Goal: Task Accomplishment & Management: Manage account settings

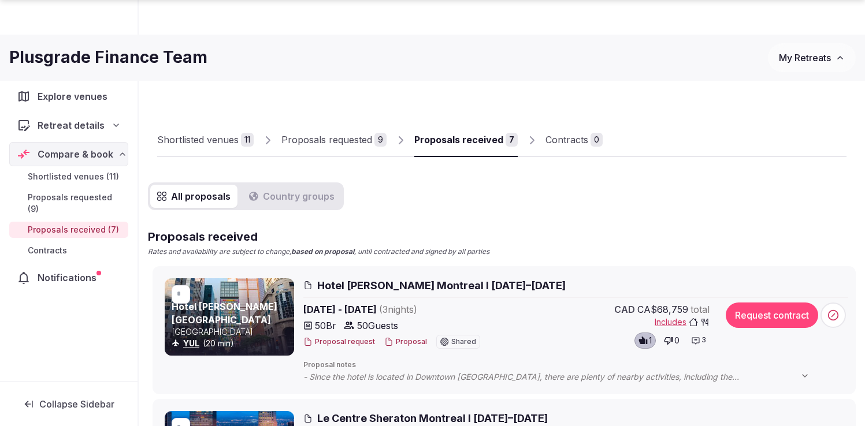
scroll to position [212, 0]
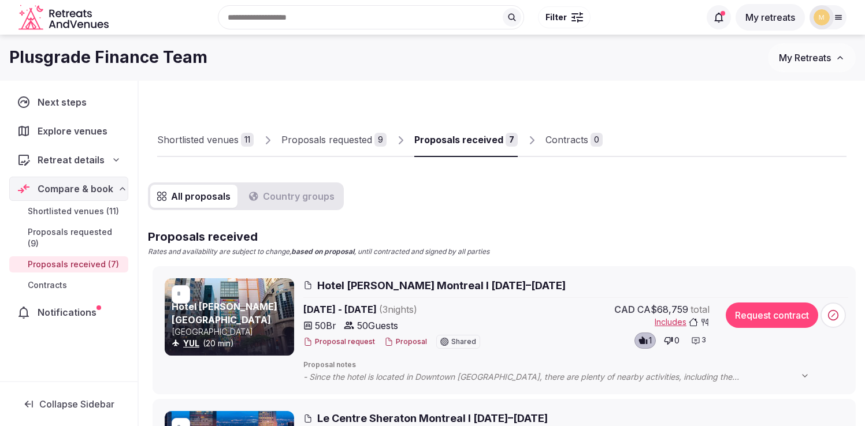
click at [479, 147] on link "Proposals received 7" at bounding box center [465, 141] width 103 height 34
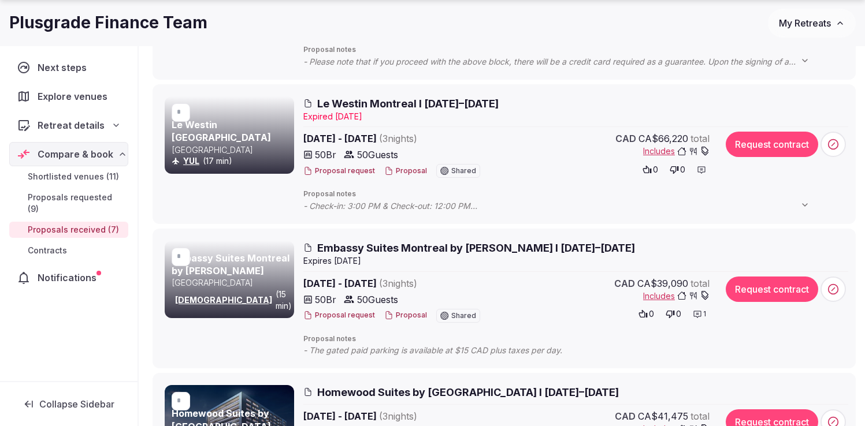
scroll to position [463, 0]
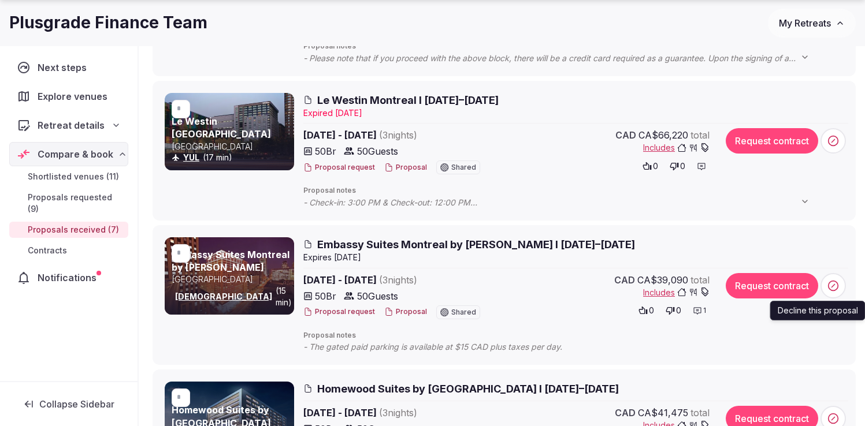
click at [835, 286] on icon at bounding box center [833, 286] width 12 height 12
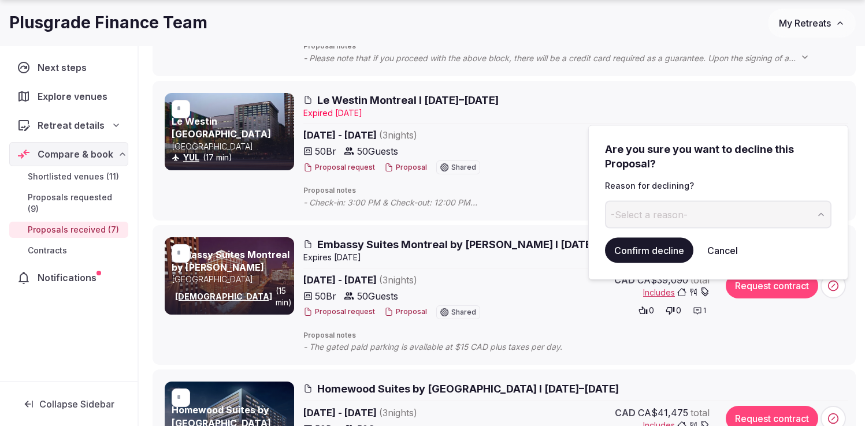
click at [730, 220] on button "-Select a reason-" at bounding box center [718, 214] width 226 height 28
click at [652, 252] on button "Confirm decline" at bounding box center [649, 249] width 88 height 25
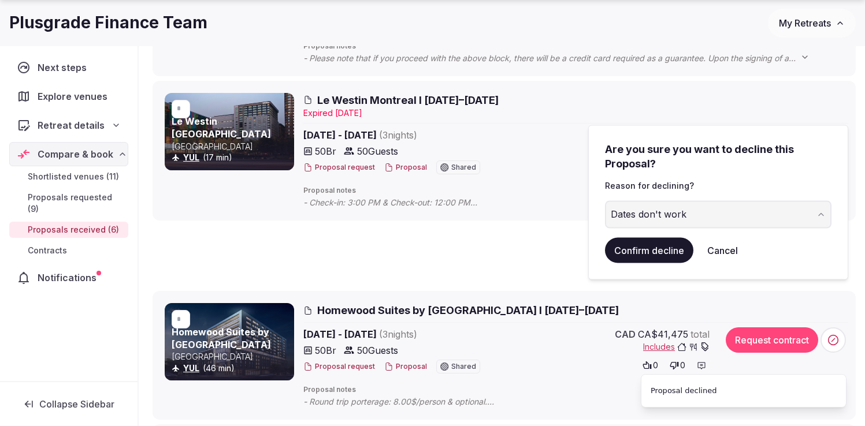
scroll to position [53, 0]
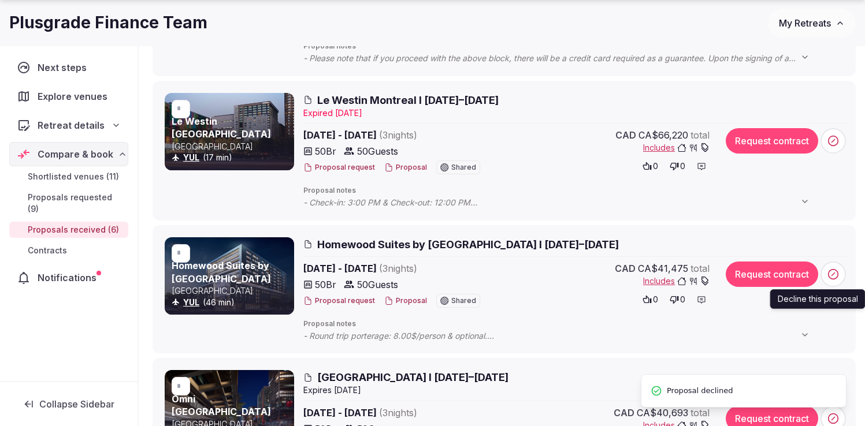
click at [836, 277] on circle at bounding box center [834, 275] width 10 height 10
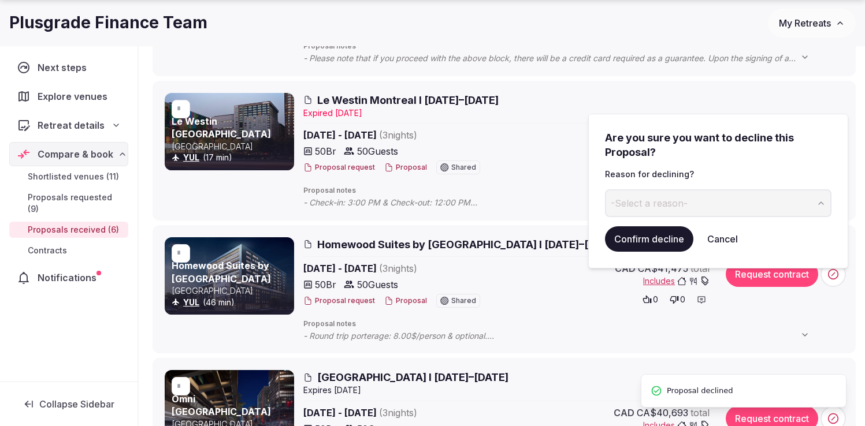
click at [667, 207] on span "-Select a reason-" at bounding box center [649, 203] width 77 height 13
click at [662, 240] on button "Confirm decline" at bounding box center [649, 238] width 88 height 25
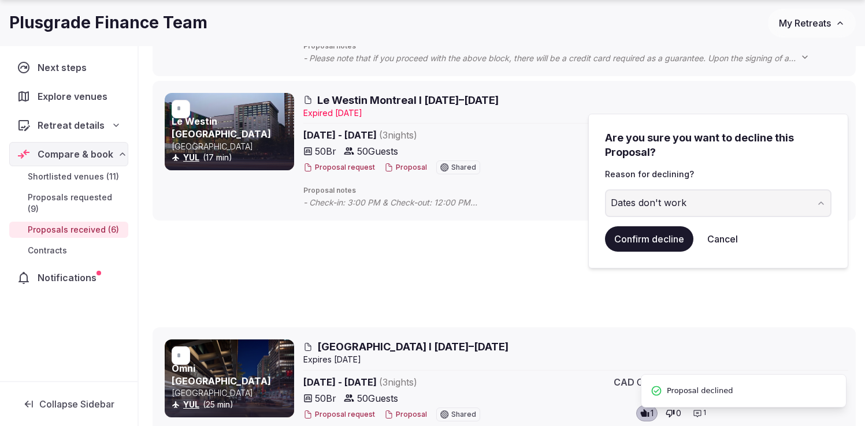
scroll to position [42, 0]
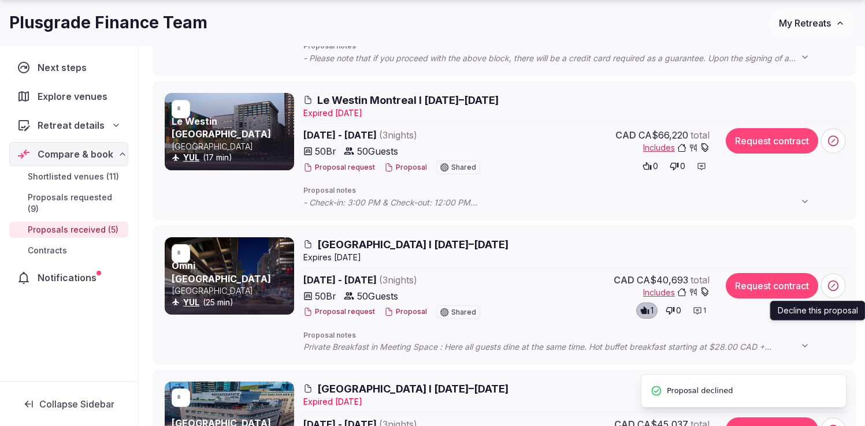
click at [837, 287] on circle at bounding box center [834, 286] width 10 height 10
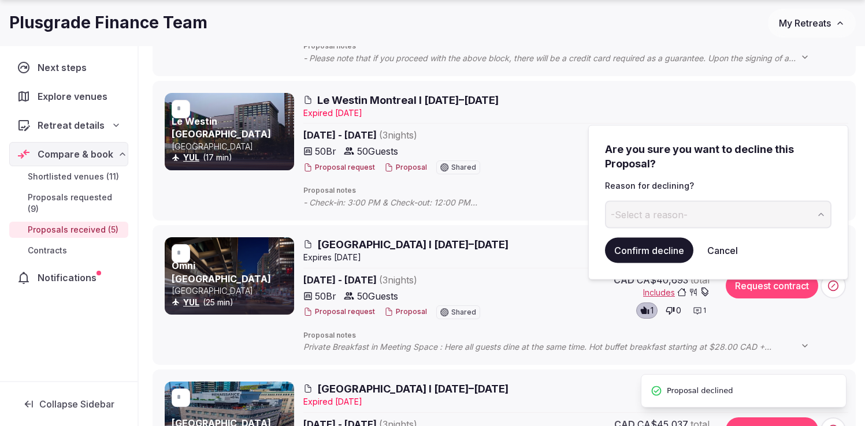
click at [719, 225] on button "-Select a reason-" at bounding box center [718, 214] width 226 height 28
click at [645, 249] on button "Confirm decline" at bounding box center [649, 249] width 88 height 25
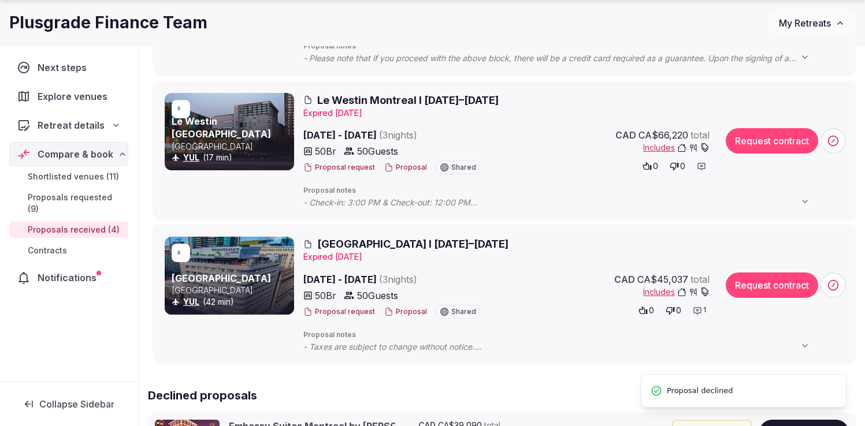
scroll to position [54, 0]
click at [834, 286] on icon at bounding box center [833, 286] width 12 height 12
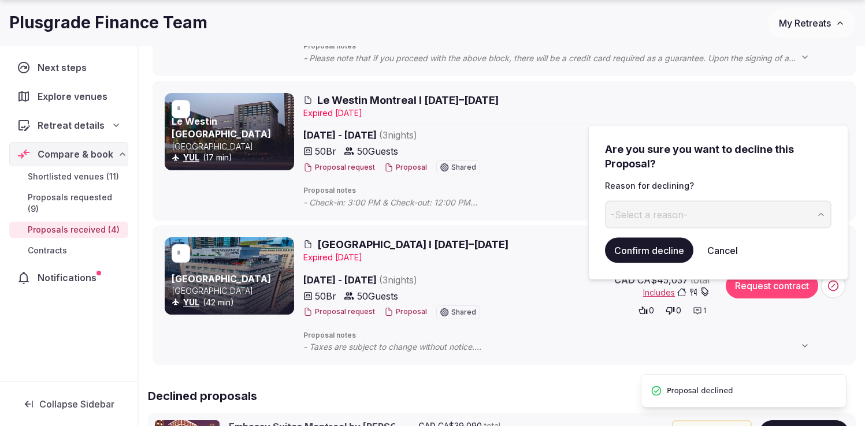
click at [695, 222] on button "-Select a reason-" at bounding box center [718, 214] width 226 height 28
click at [652, 253] on button "Confirm decline" at bounding box center [649, 249] width 88 height 25
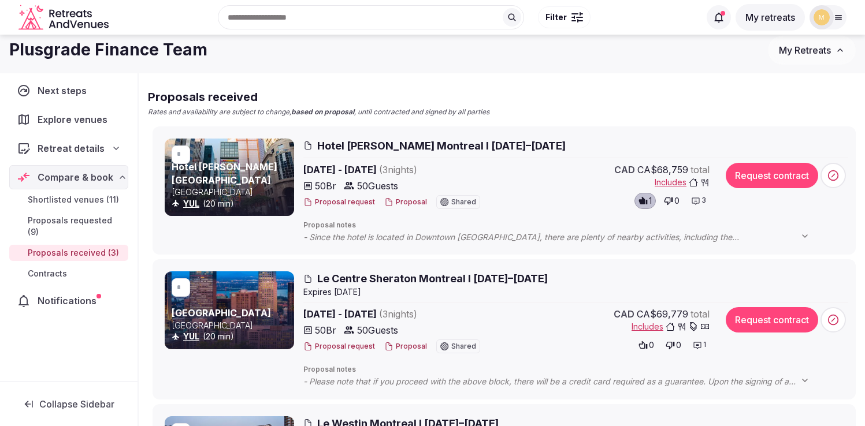
scroll to position [0, 0]
